Goal: Task Accomplishment & Management: Complete application form

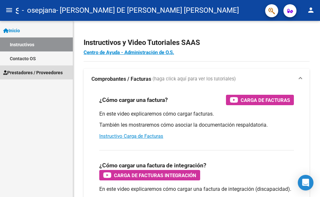
click at [37, 71] on span "Prestadores / Proveedores" at bounding box center [32, 72] width 59 height 7
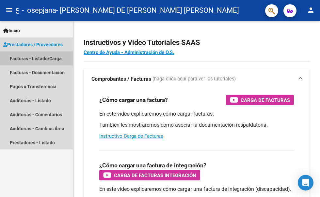
click at [48, 59] on link "Facturas - Listado/Carga" at bounding box center [36, 59] width 73 height 14
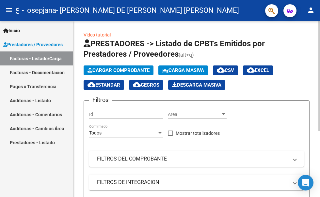
click at [149, 70] on span "Cargar Comprobante" at bounding box center [118, 71] width 62 height 6
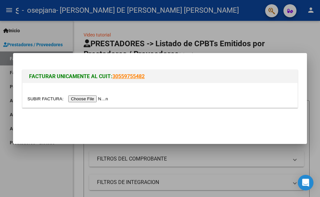
click at [81, 98] on input "file" at bounding box center [68, 99] width 83 height 7
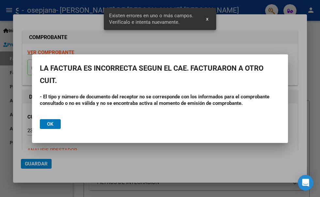
scroll to position [163, 0]
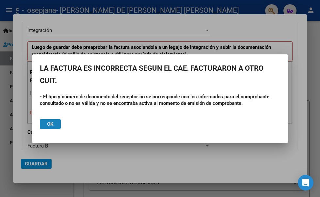
click at [54, 123] on button "Ok" at bounding box center [50, 124] width 21 height 10
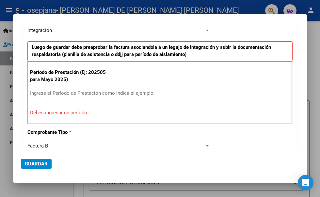
click at [3, 86] on div at bounding box center [160, 98] width 320 height 197
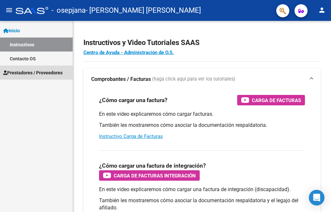
click at [50, 75] on span "Prestadores / Proveedores" at bounding box center [32, 72] width 59 height 7
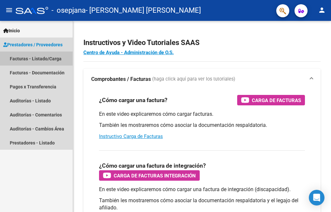
click at [48, 59] on link "Facturas - Listado/Carga" at bounding box center [36, 59] width 73 height 14
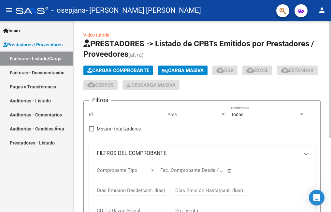
click at [132, 70] on span "Cargar Comprobante" at bounding box center [118, 71] width 62 height 6
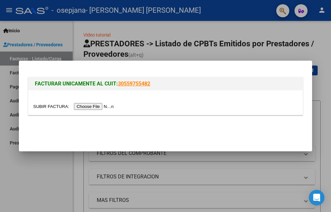
click at [91, 103] on input "file" at bounding box center [74, 106] width 83 height 7
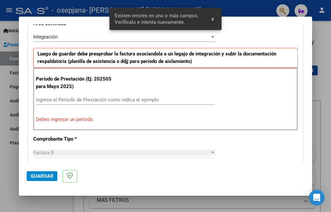
scroll to position [159, 0]
click at [83, 99] on input "Ingrese el Período de Prestación como indica el ejemplo" at bounding box center [125, 100] width 179 height 6
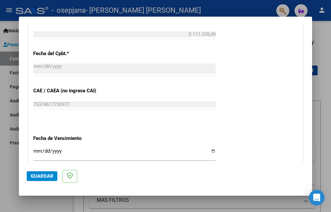
scroll to position [424, 0]
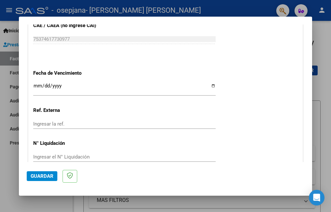
type input "202508"
click at [211, 86] on input "Ingresar la fecha" at bounding box center [124, 88] width 183 height 10
type input "2025-09-11"
click at [44, 174] on span "Guardar" at bounding box center [42, 176] width 23 height 6
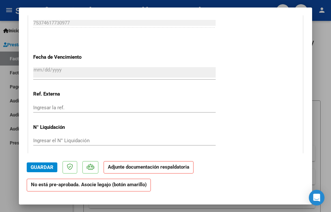
scroll to position [587, 0]
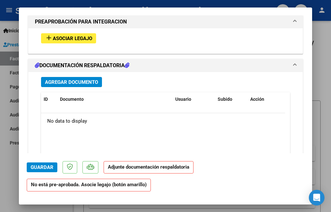
click at [78, 39] on span "Asociar Legajo" at bounding box center [72, 39] width 39 height 6
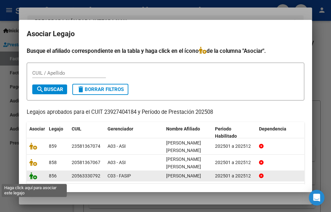
click at [33, 179] on icon at bounding box center [33, 175] width 8 height 7
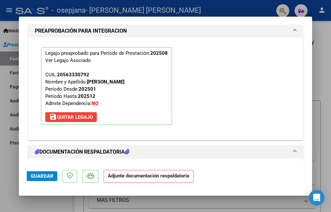
scroll to position [702, 0]
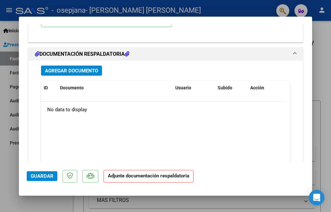
click at [86, 70] on span "Agregar Documento" at bounding box center [71, 71] width 53 height 6
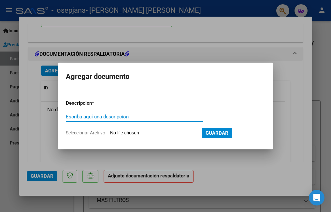
click at [98, 117] on input "Escriba aquí una descripcion" at bounding box center [135, 117] width 138 height 6
type input "planilla de asistencia agosto 2025 Psicología"
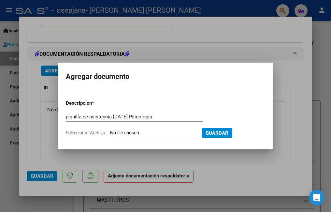
click at [132, 133] on input "Seleccionar Archivo" at bounding box center [153, 133] width 86 height 6
type input "C:\fakepath\asistencia FERREYRA agosto.pdf"
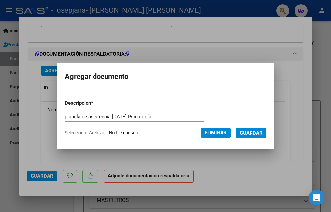
click at [259, 130] on span "Guardar" at bounding box center [251, 133] width 23 height 6
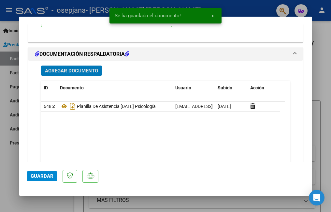
click at [41, 173] on button "Guardar" at bounding box center [42, 176] width 31 height 10
click at [5, 166] on div at bounding box center [165, 106] width 331 height 212
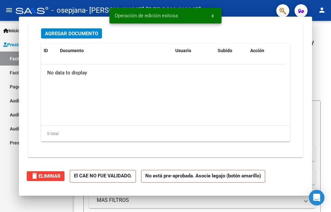
scroll to position [0, 0]
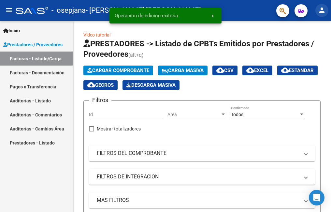
click at [322, 9] on mat-icon "person" at bounding box center [322, 10] width 8 height 8
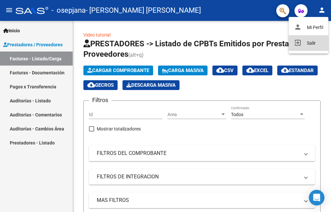
click at [311, 45] on button "exit_to_app Salir" at bounding box center [309, 43] width 40 height 16
